Goal: Information Seeking & Learning: Find specific fact

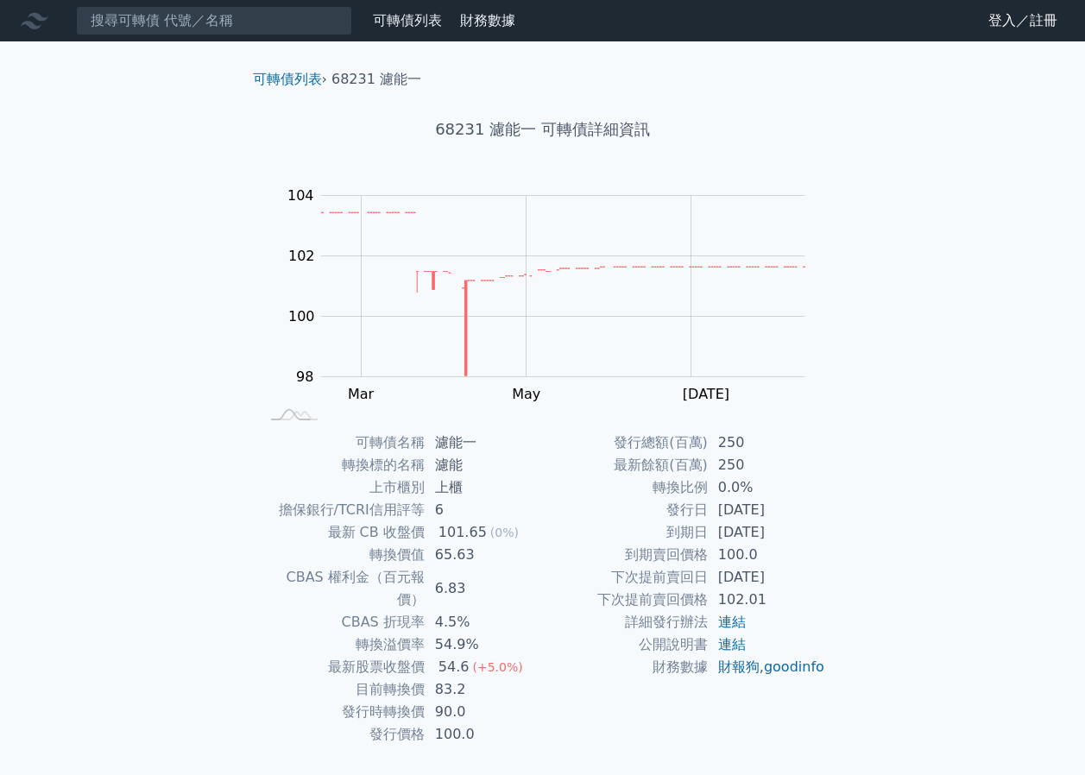
click at [232, 31] on input at bounding box center [214, 20] width 276 height 29
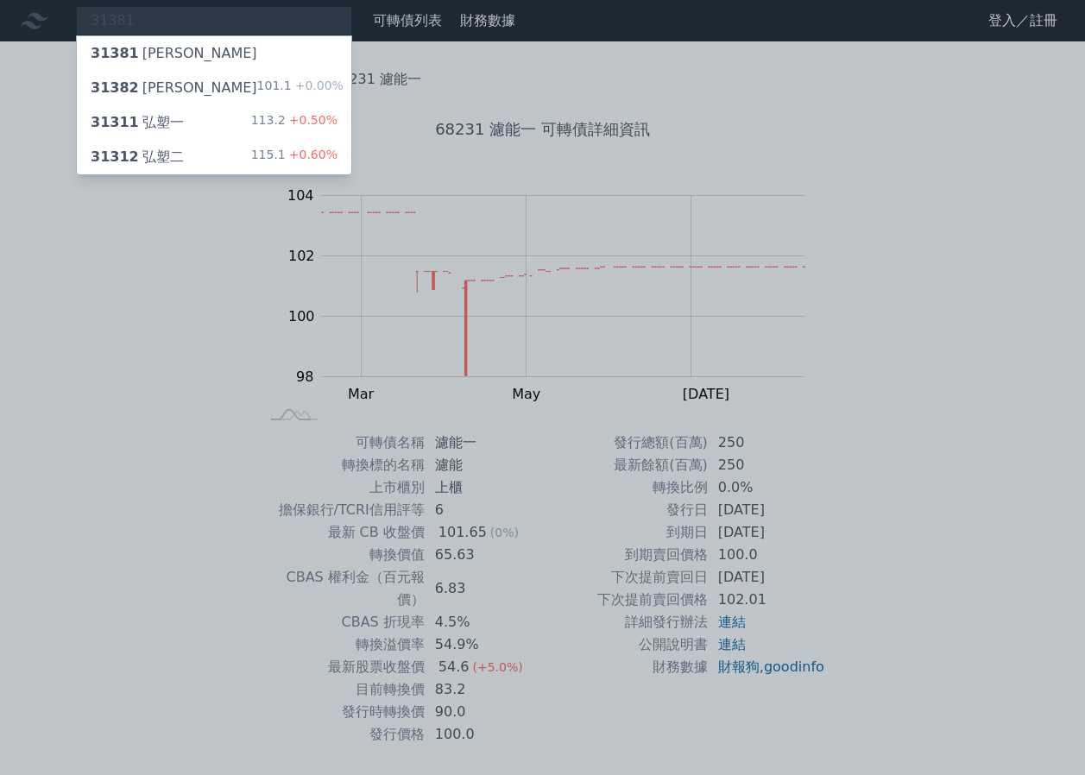
type input "31381"
click at [182, 78] on div "31382 耀登二 101.1 +0.00%" at bounding box center [214, 88] width 274 height 35
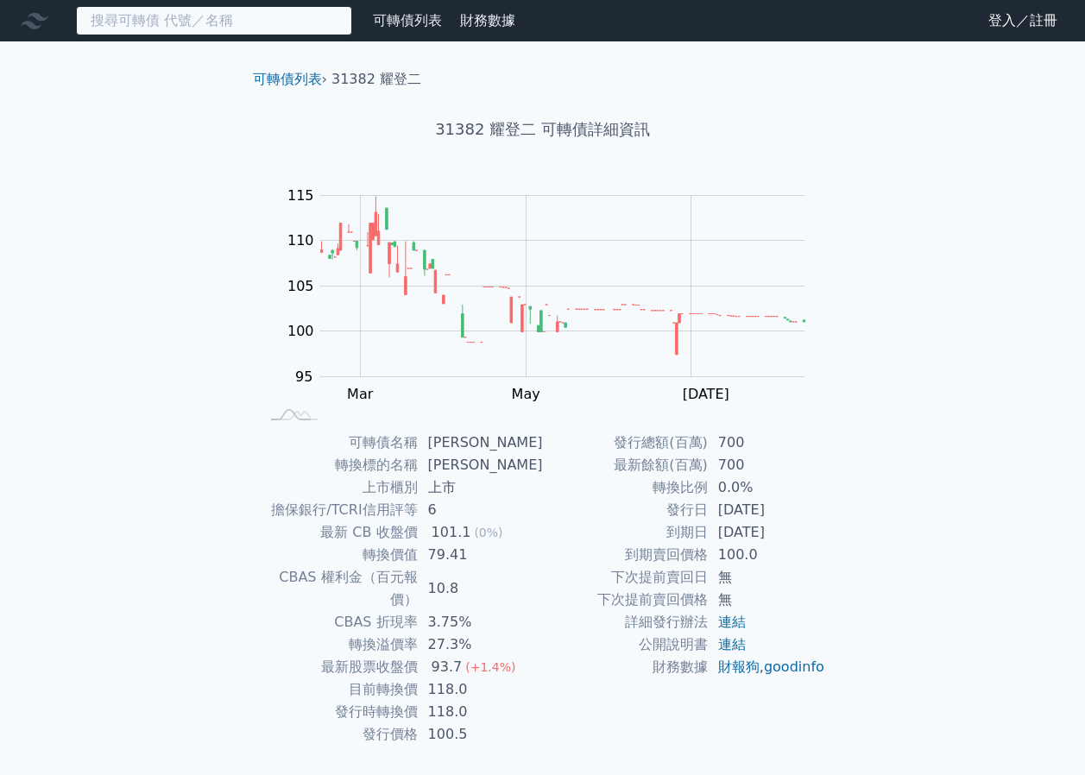
click at [331, 28] on input at bounding box center [214, 20] width 276 height 29
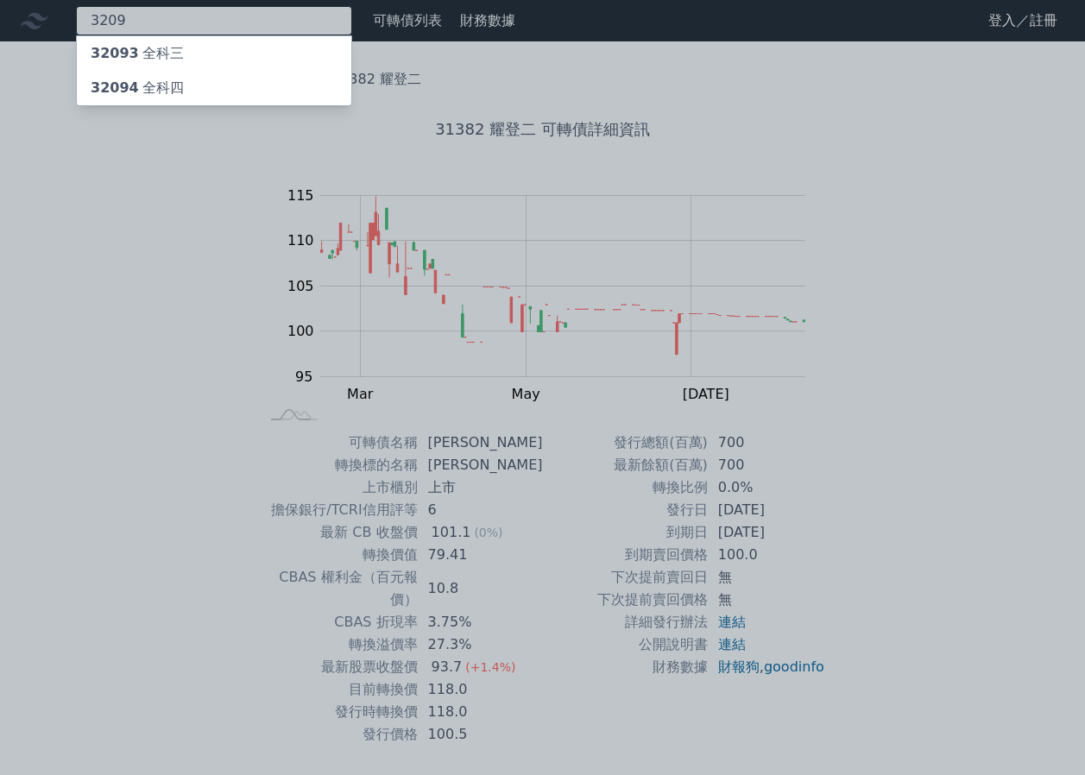
type input "3209"
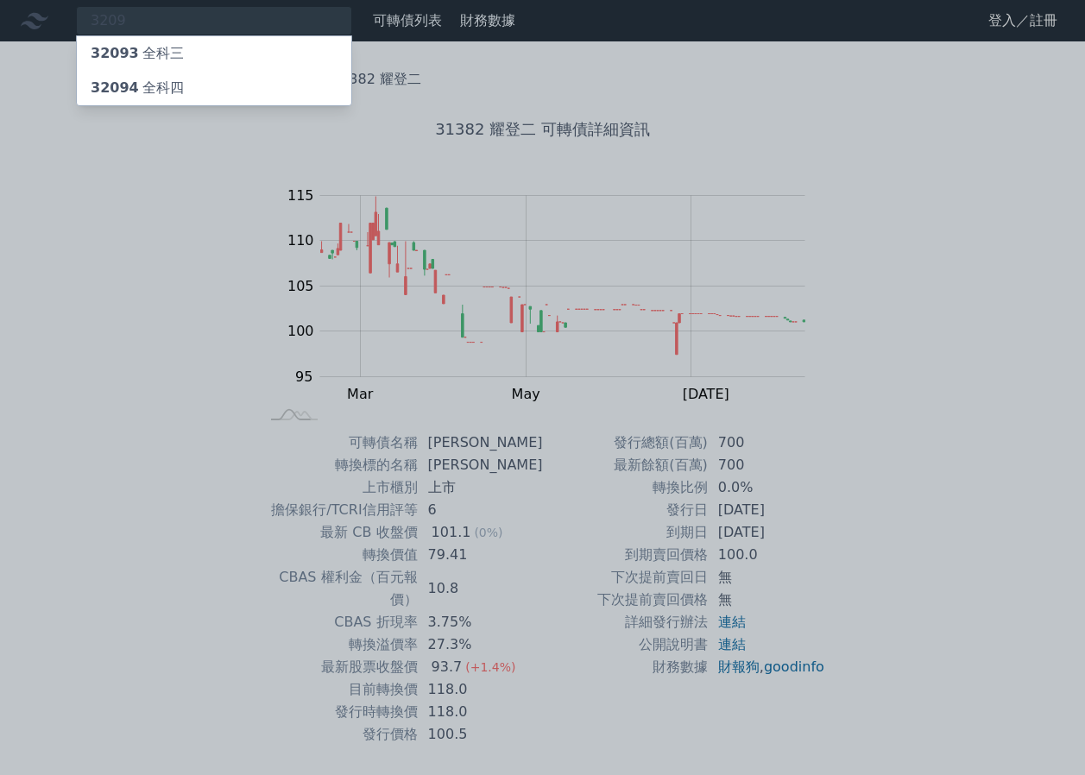
click at [283, 99] on div "32094 全科四" at bounding box center [214, 88] width 274 height 35
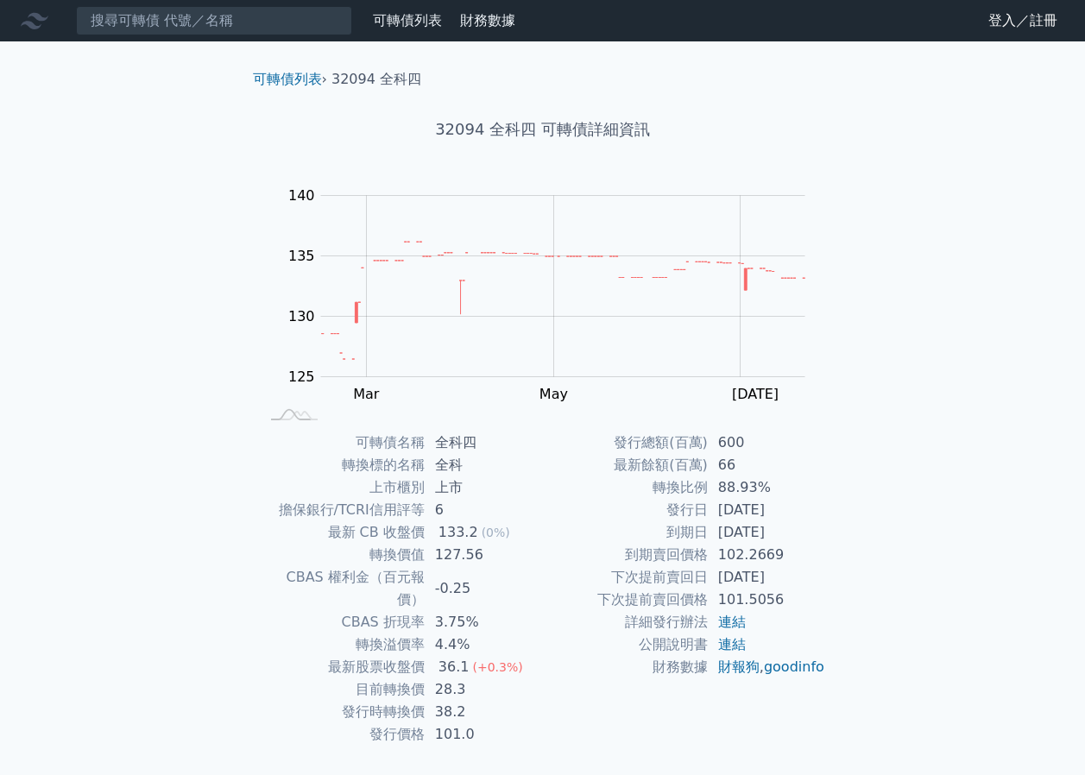
click at [259, 37] on nav "可轉債列表 財務數據 可轉債列表 財務數據 登入／註冊 登入／註冊" at bounding box center [542, 20] width 1085 height 41
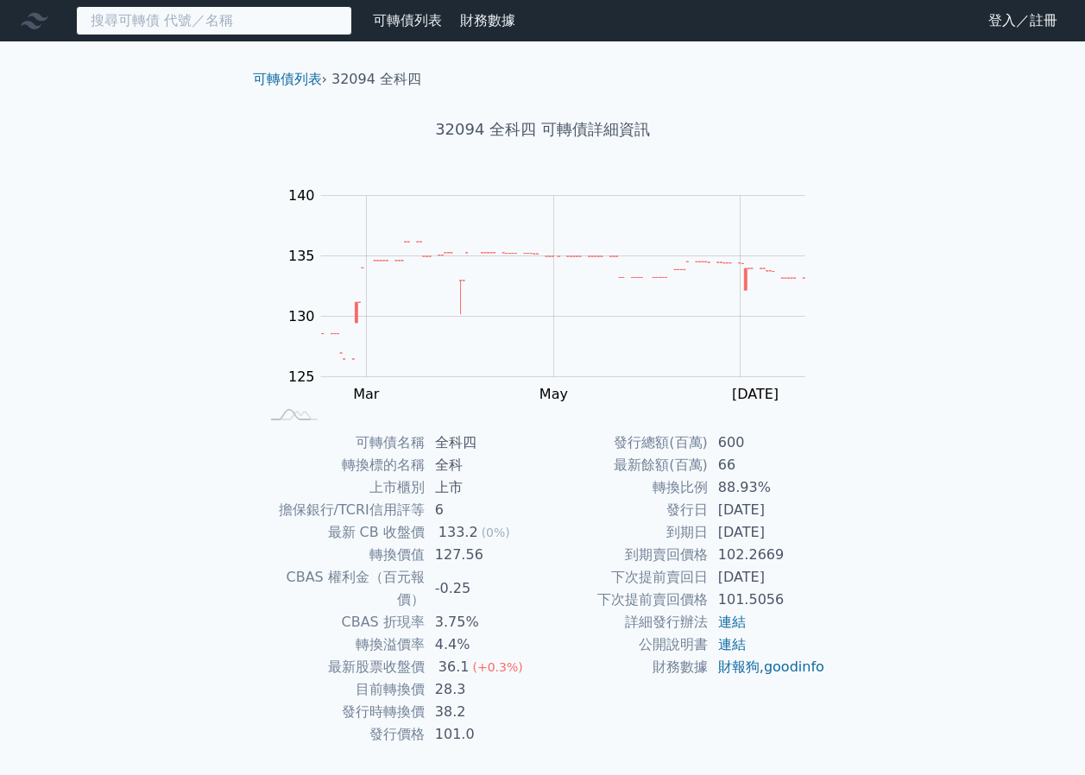
click at [253, 33] on input at bounding box center [214, 20] width 276 height 29
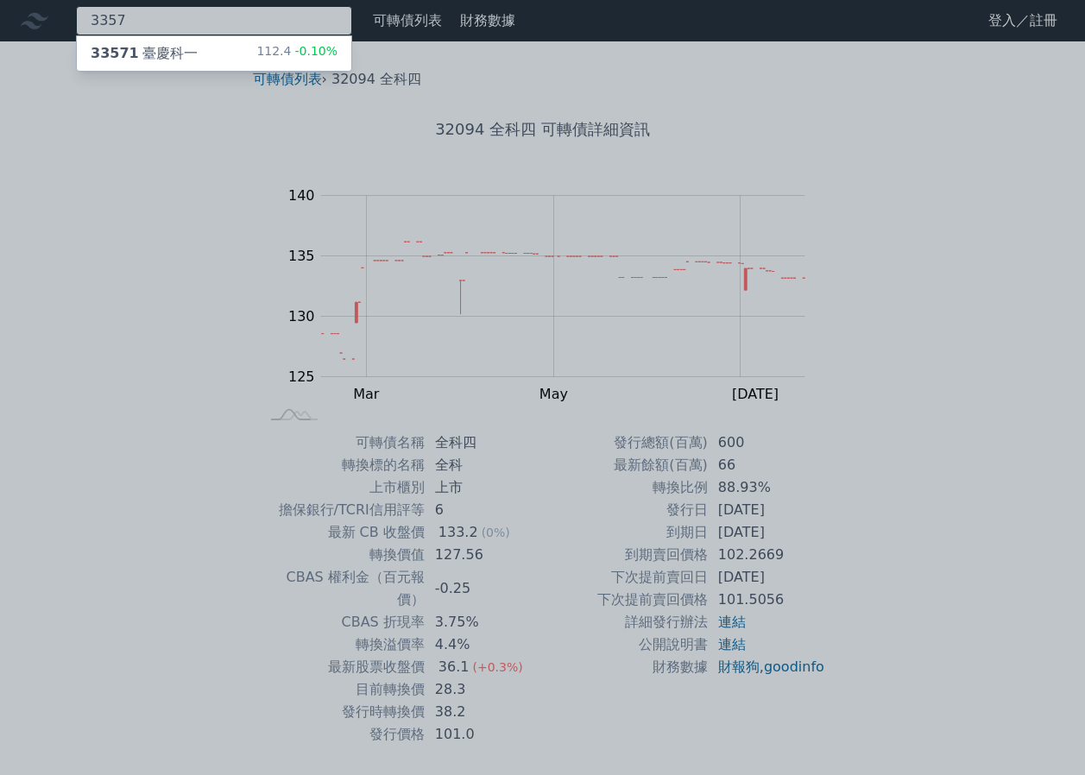
type input "3357"
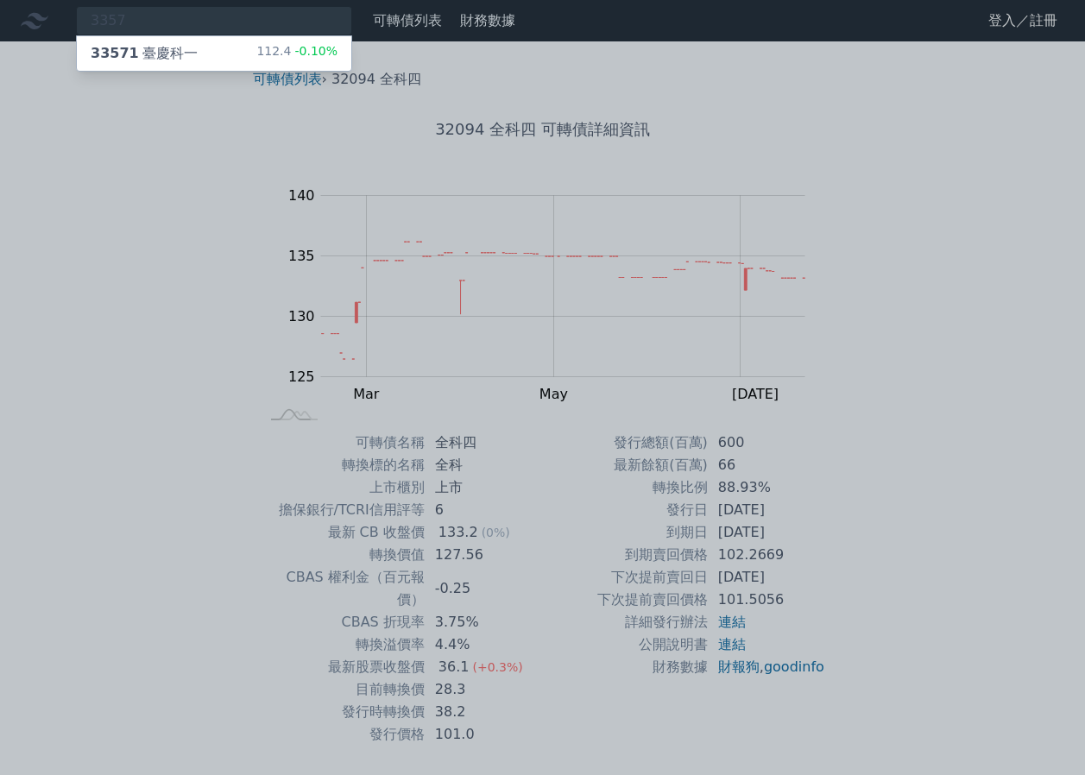
click at [260, 54] on div "33571 臺慶科一 112.4 -0.10%" at bounding box center [214, 53] width 274 height 35
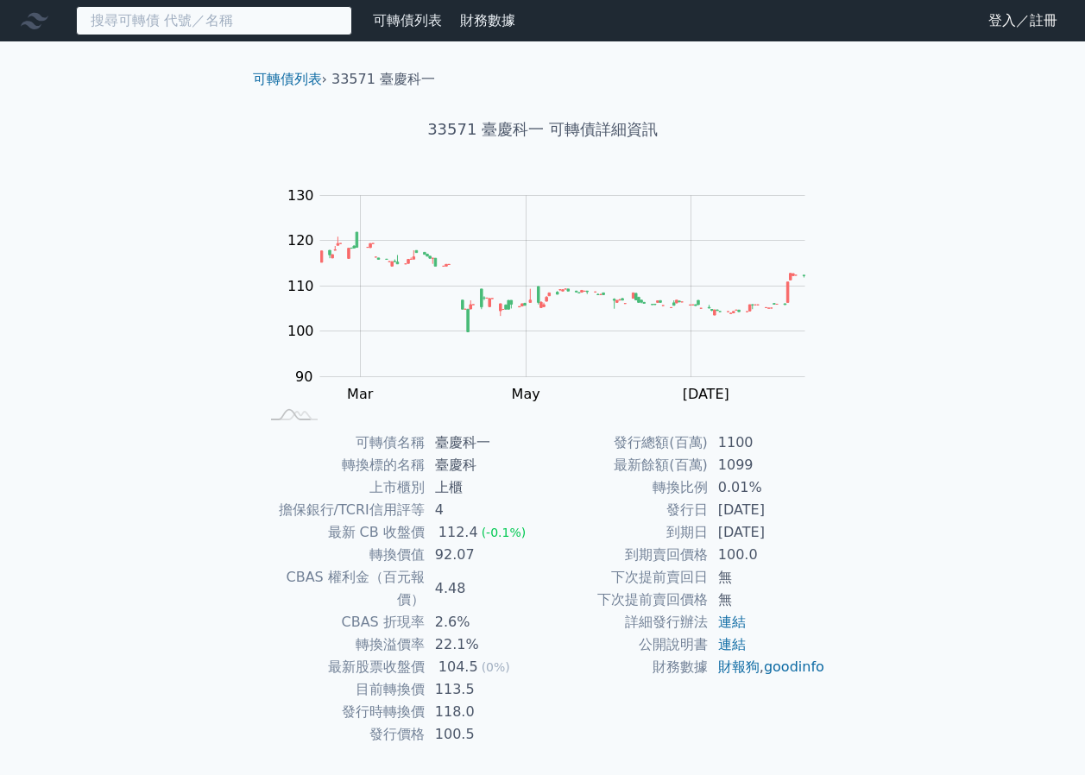
click at [241, 26] on input at bounding box center [214, 20] width 276 height 29
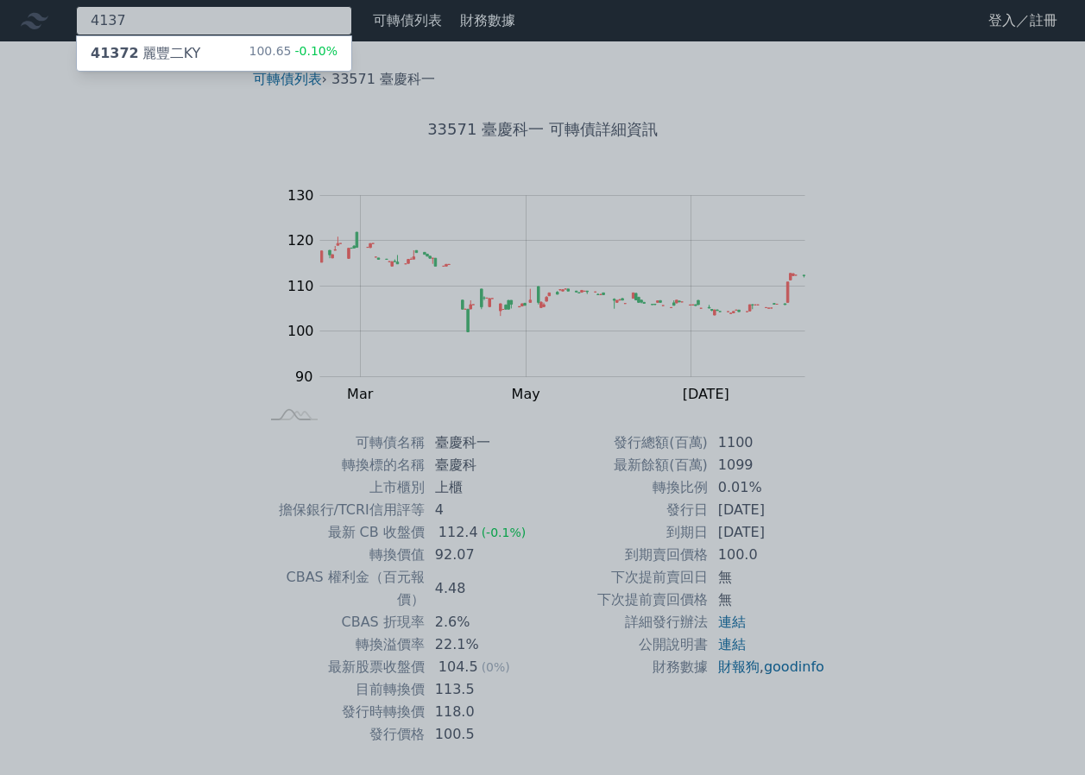
type input "4137"
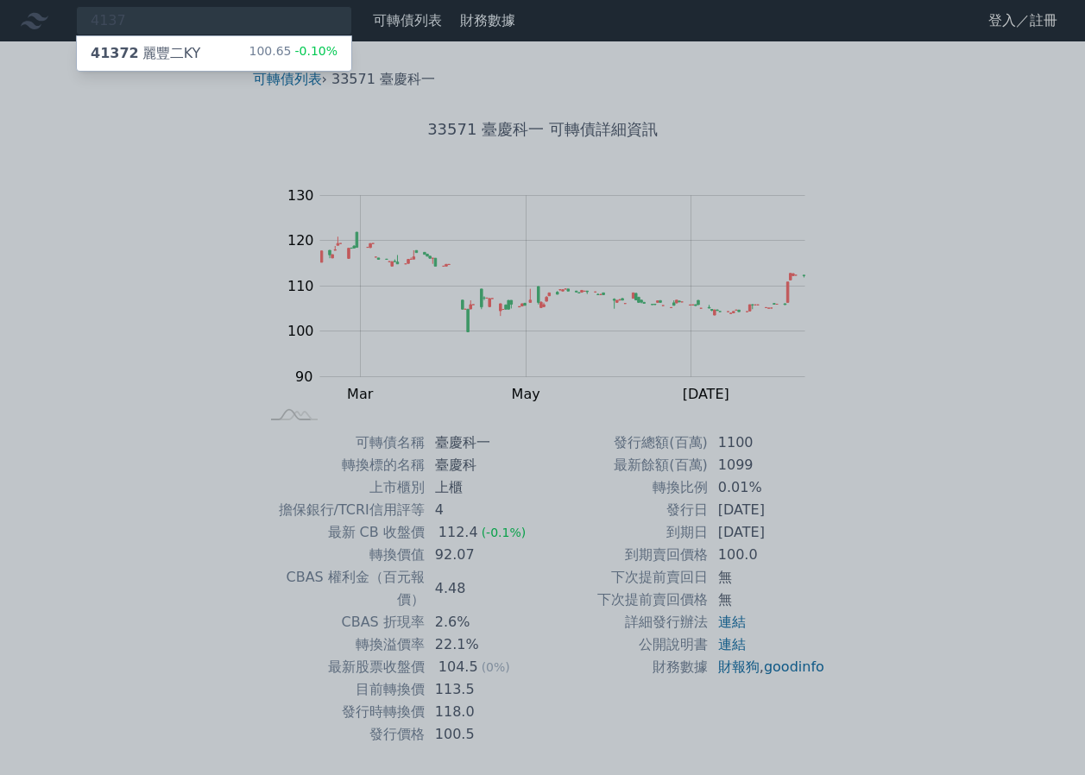
click at [280, 48] on div "100.65 -0.10%" at bounding box center [293, 53] width 89 height 21
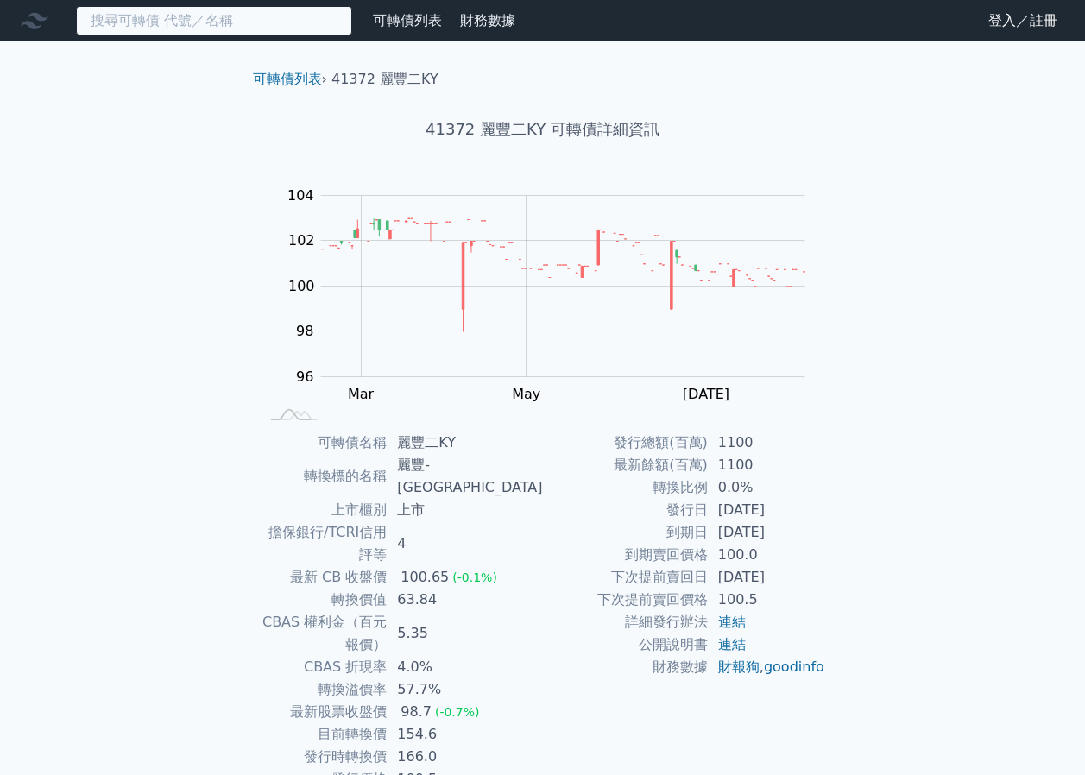
click at [256, 31] on input at bounding box center [214, 20] width 276 height 29
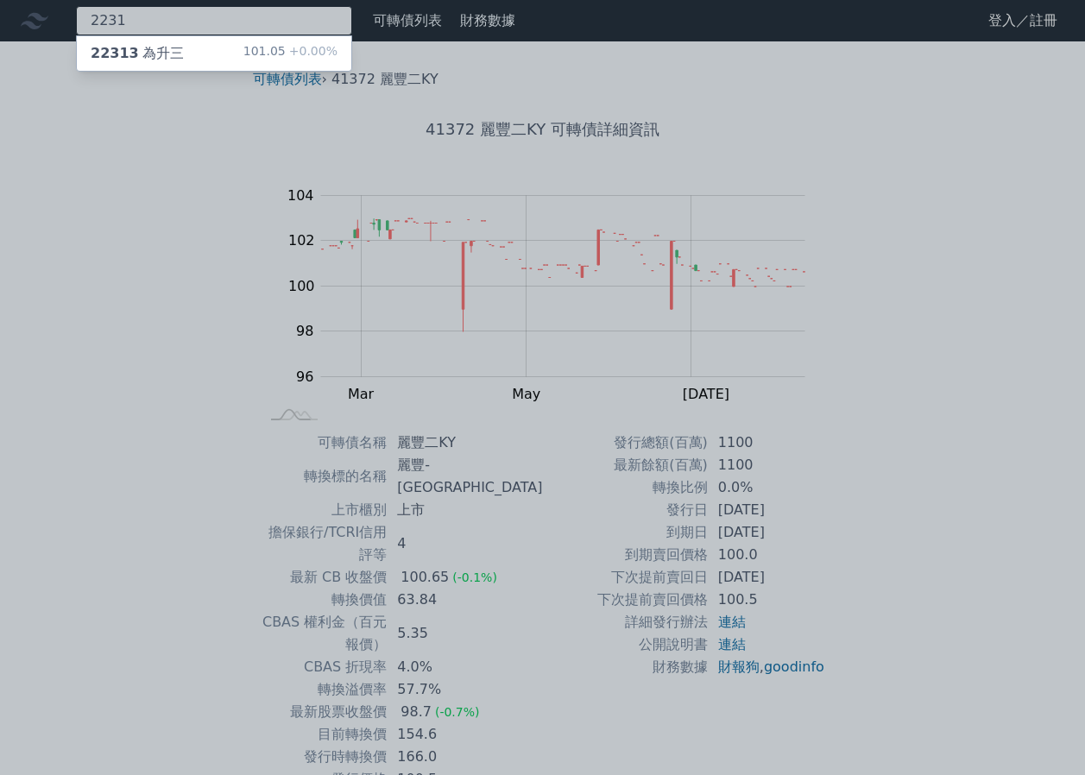
type input "2231"
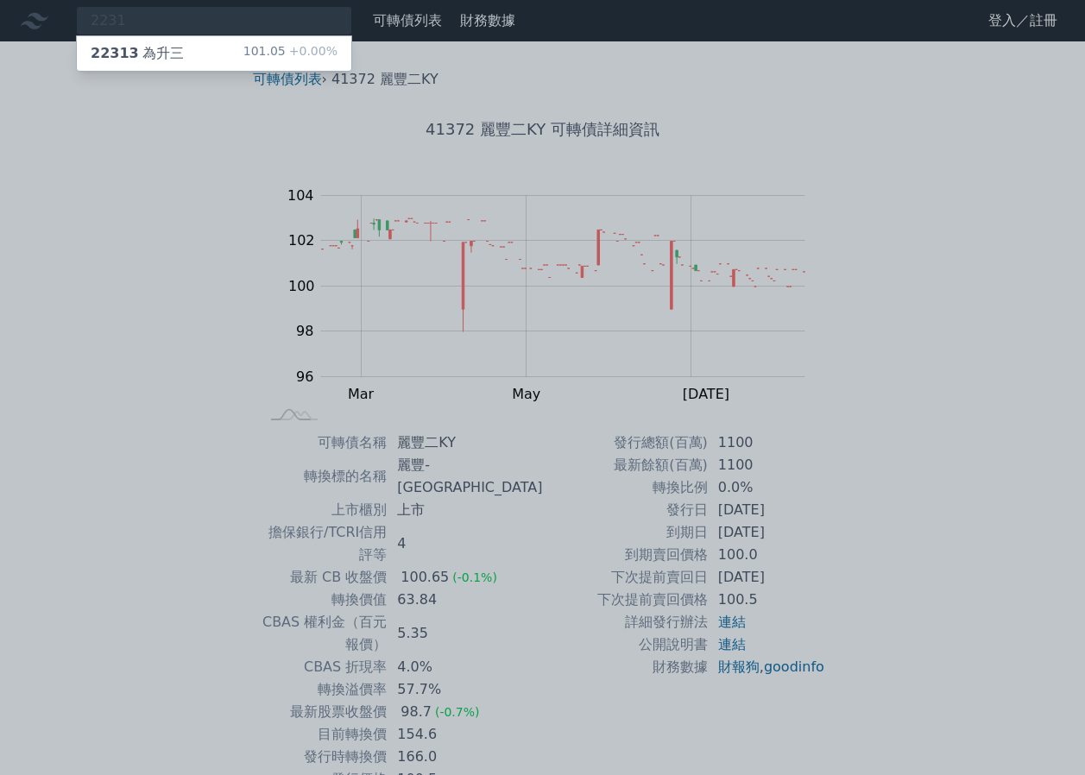
click at [251, 47] on div "22313 為升三 101.05 +0.00%" at bounding box center [214, 53] width 274 height 35
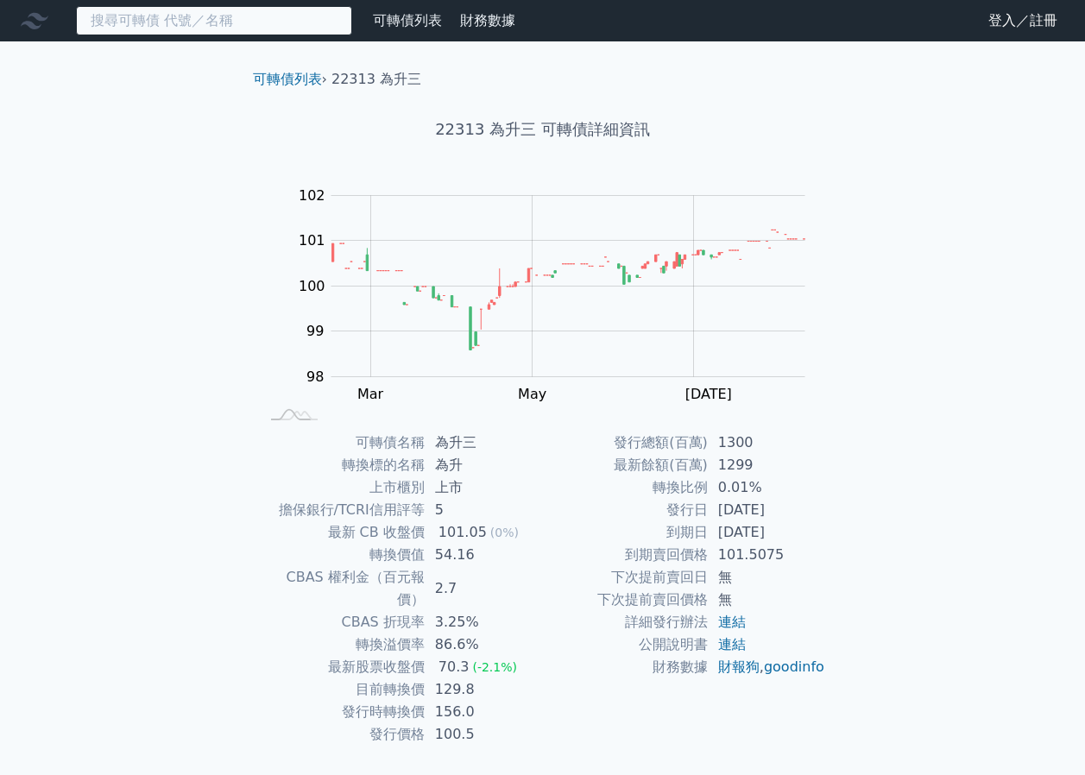
click at [294, 27] on input at bounding box center [214, 20] width 276 height 29
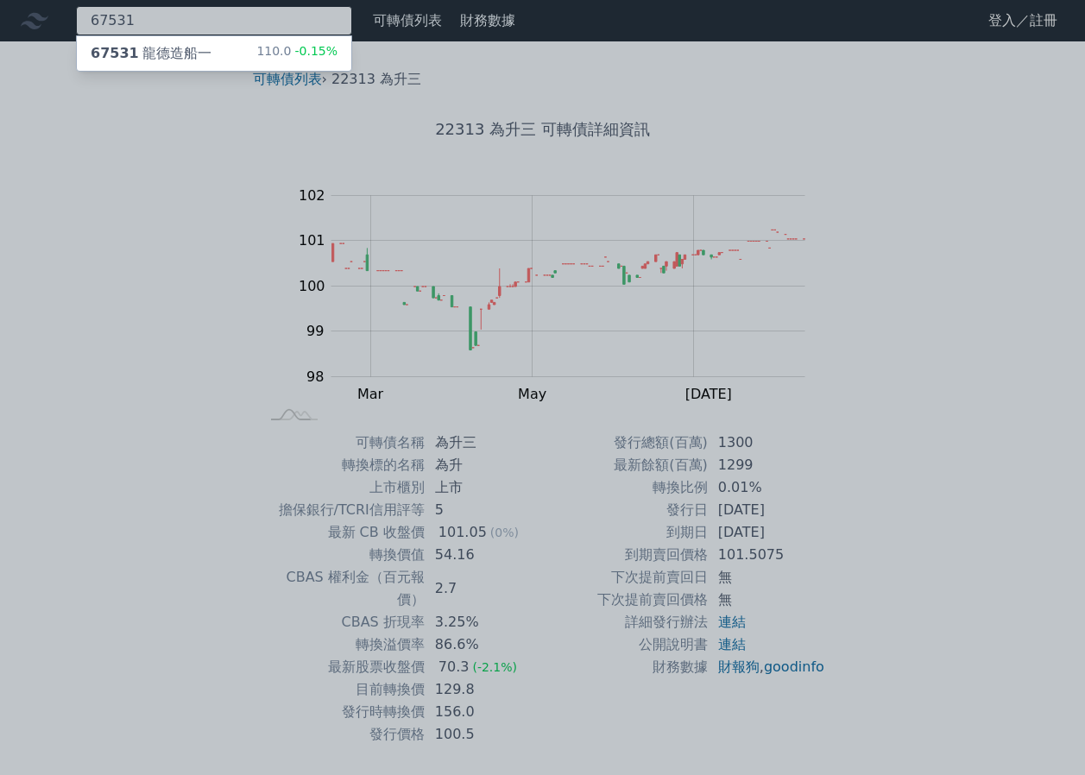
type input "67531"
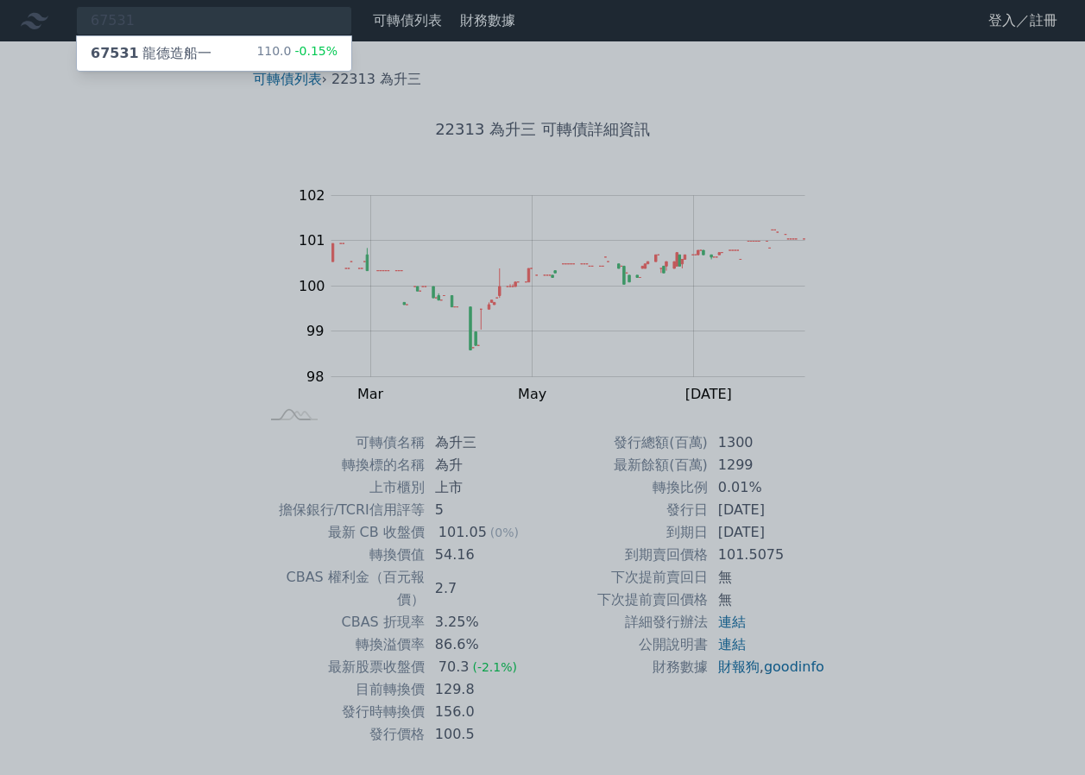
click at [332, 47] on span "-0.15%" at bounding box center [314, 51] width 47 height 14
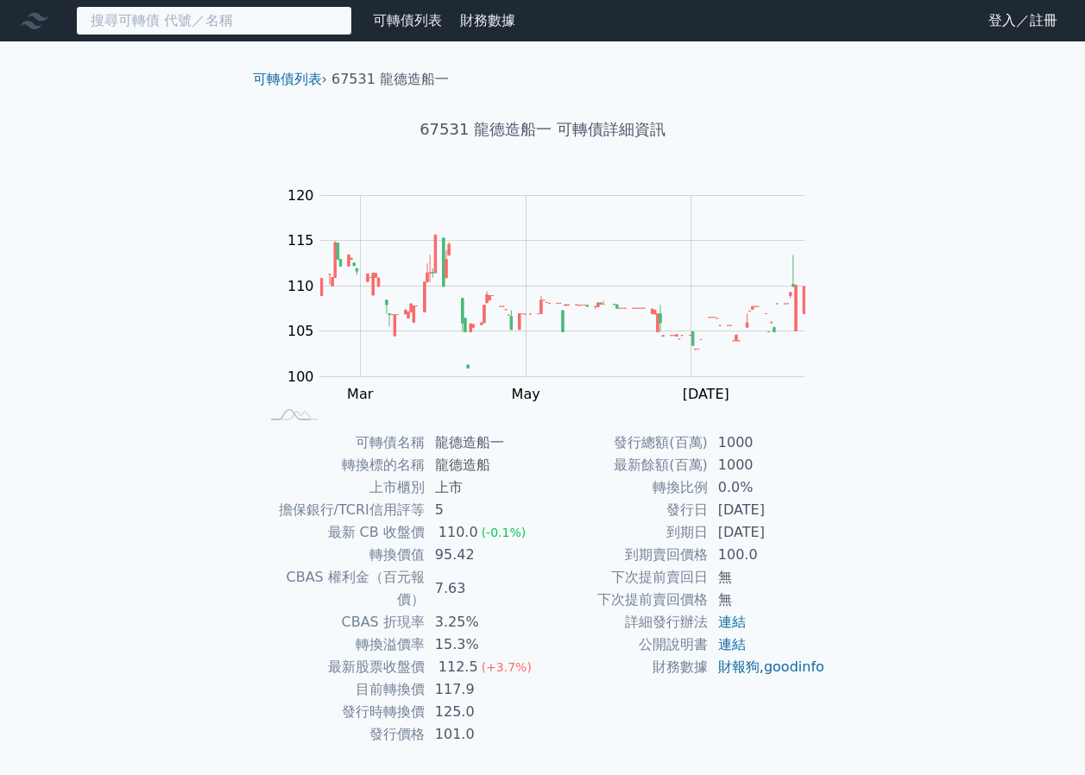
click at [321, 26] on input at bounding box center [214, 20] width 276 height 29
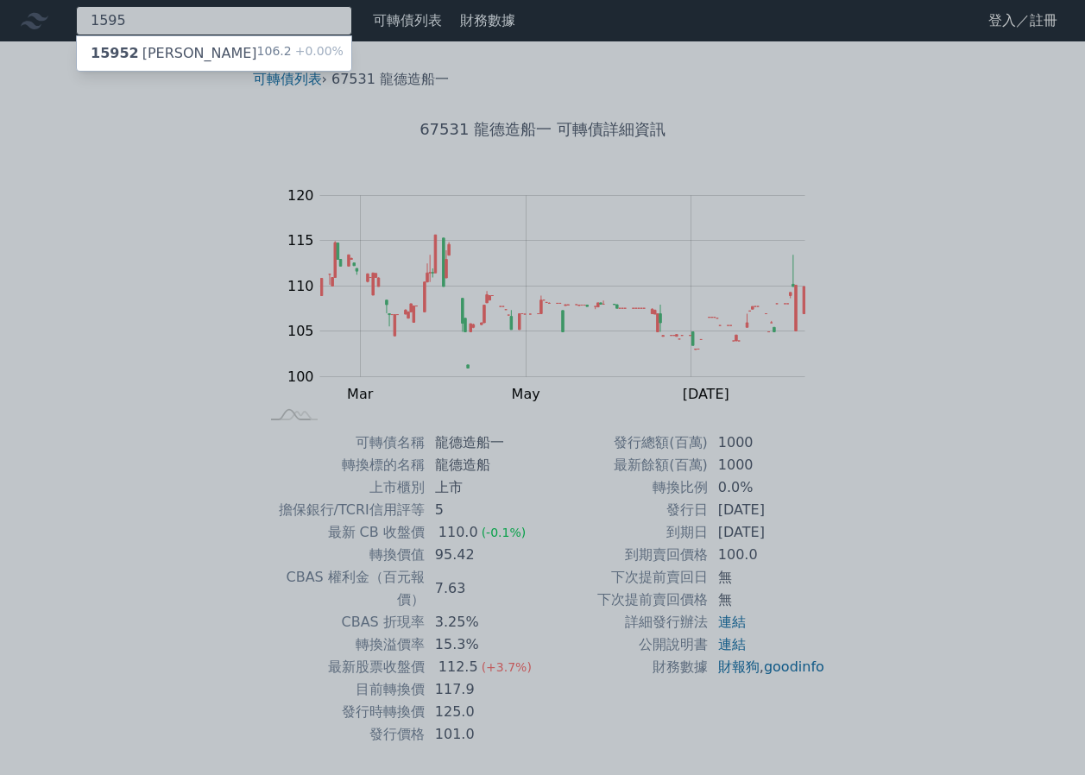
type input "1595"
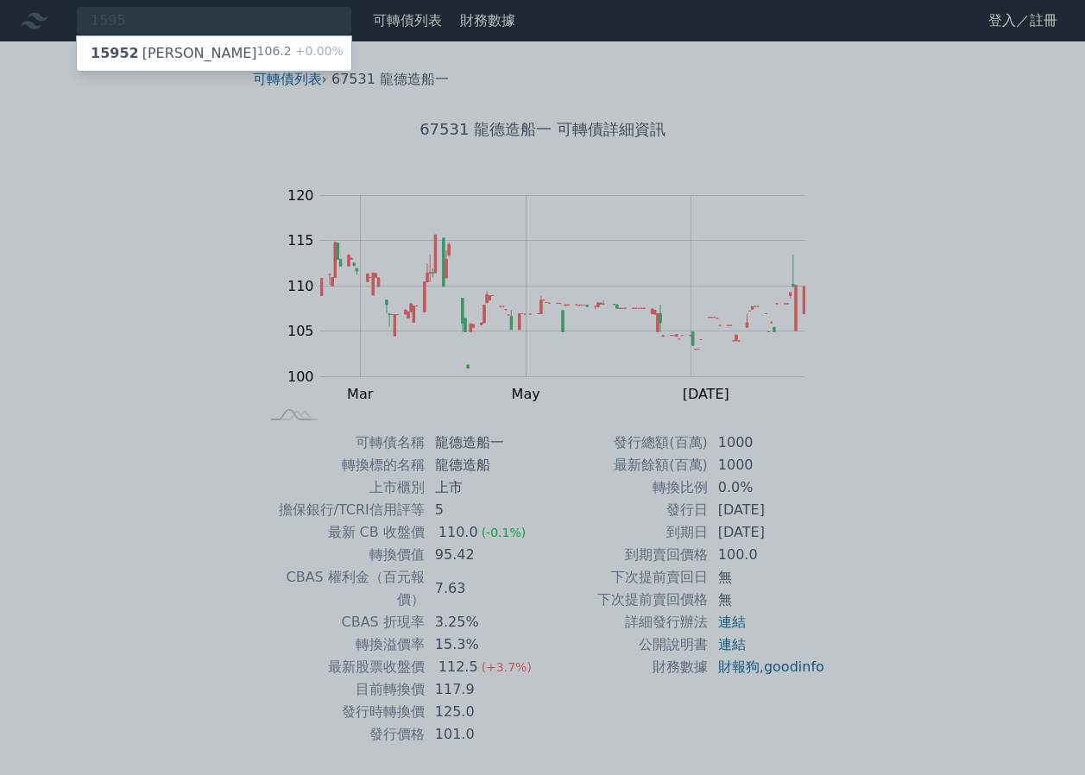
click at [316, 56] on span "+0.00%" at bounding box center [318, 51] width 52 height 14
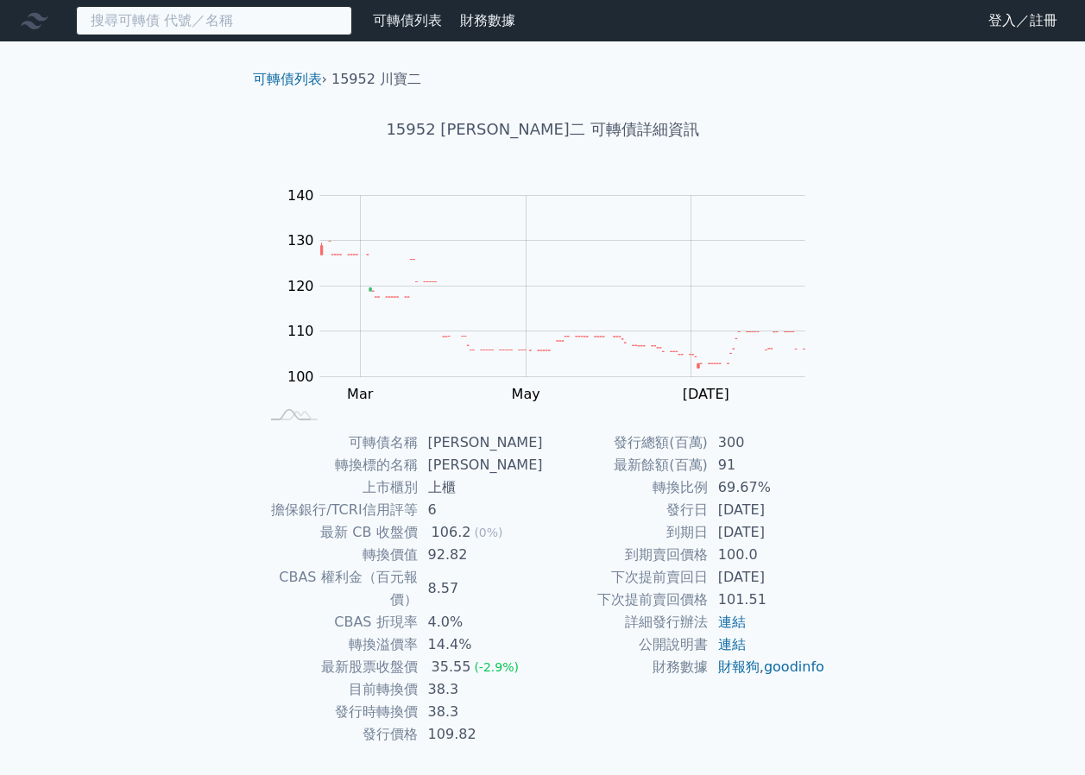
drag, startPoint x: 304, startPoint y: 24, endPoint x: 282, endPoint y: 42, distance: 28.2
click at [302, 24] on input at bounding box center [214, 20] width 276 height 29
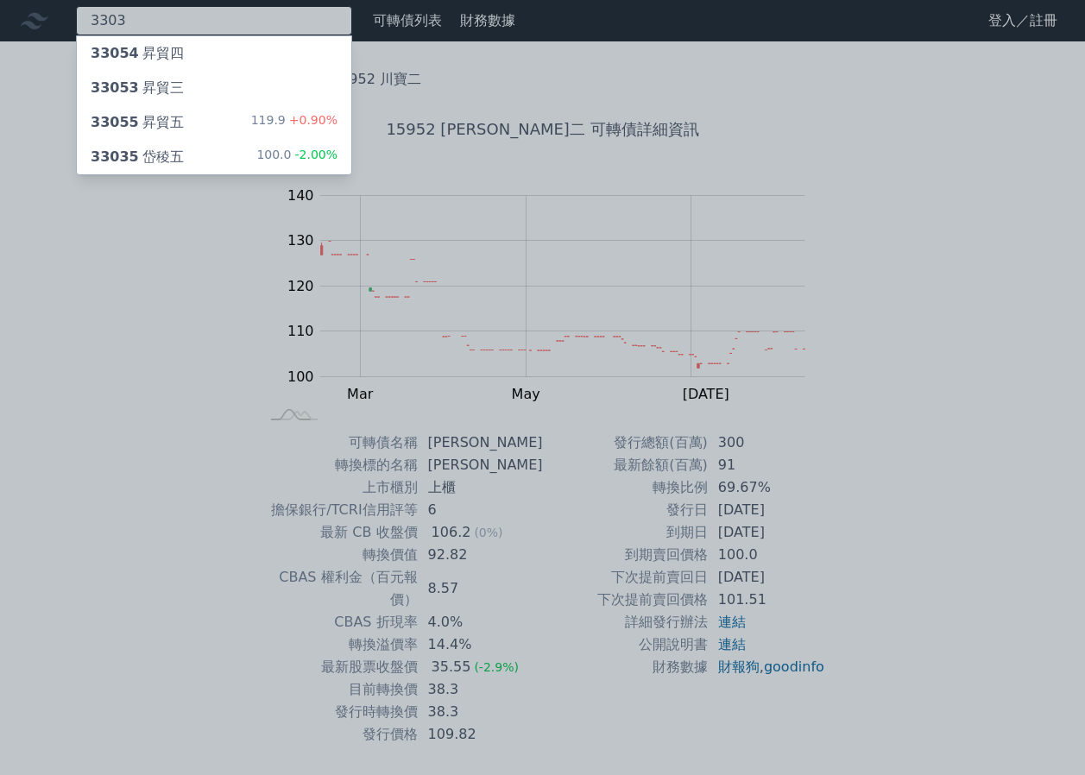
type input "3303"
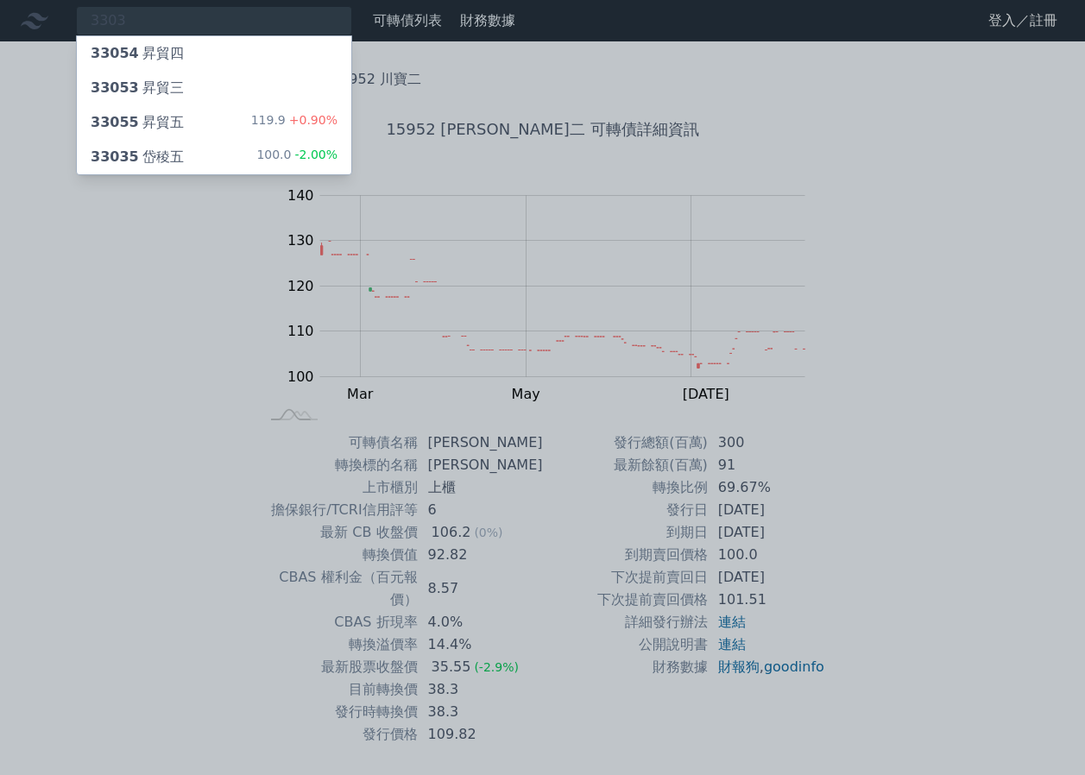
click at [243, 148] on div "33035 岱稜五 100.0 -2.00%" at bounding box center [214, 157] width 274 height 35
